Goal: Navigation & Orientation: Understand site structure

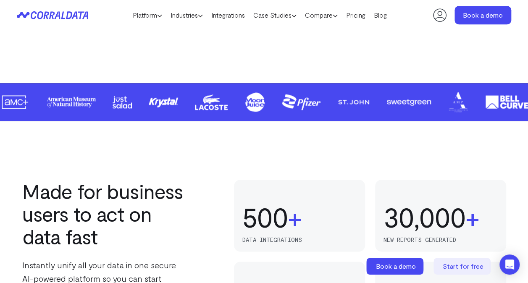
scroll to position [542, 0]
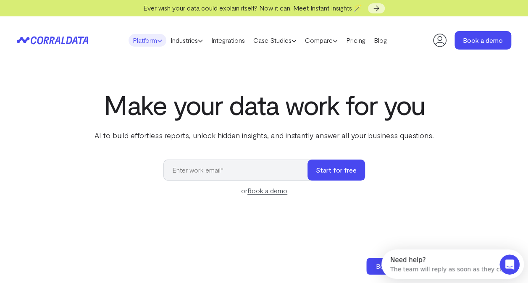
click at [145, 38] on link "Platform" at bounding box center [148, 40] width 38 height 13
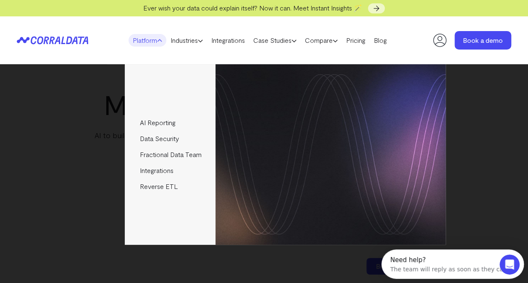
click at [242, 63] on header "Platform AI Reporting Use AI to effortlessly answer any business questions from…" at bounding box center [264, 40] width 494 height 48
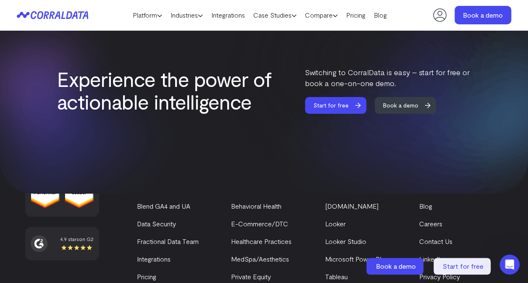
scroll to position [3299, 0]
